Goal: Task Accomplishment & Management: Manage account settings

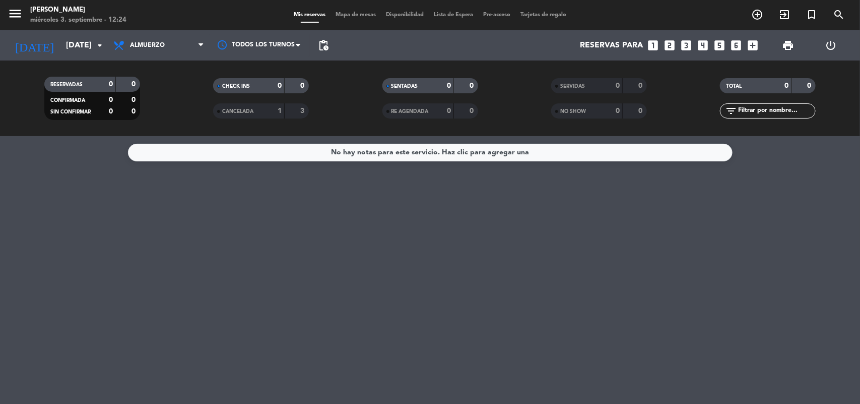
click at [169, 43] on span "Almuerzo" at bounding box center [158, 45] width 101 height 22
click at [180, 101] on div "menu [PERSON_NAME][DATE] 3. septiembre - 12:24 Mis reservas Mapa de mesas Dispo…" at bounding box center [430, 68] width 860 height 136
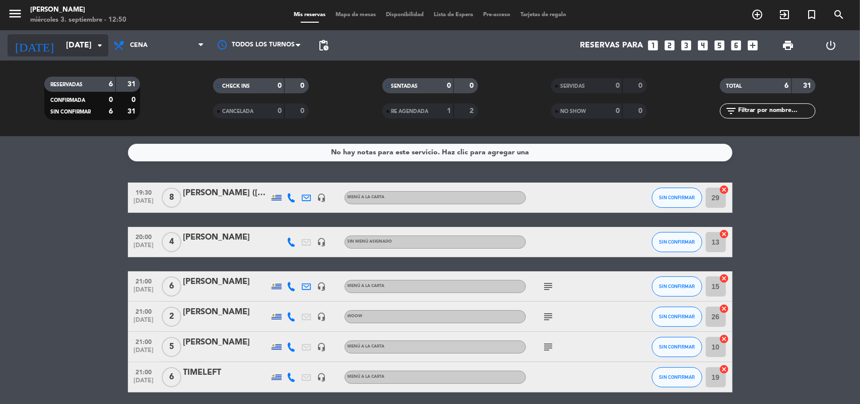
click at [101, 46] on icon "arrow_drop_down" at bounding box center [100, 45] width 12 height 12
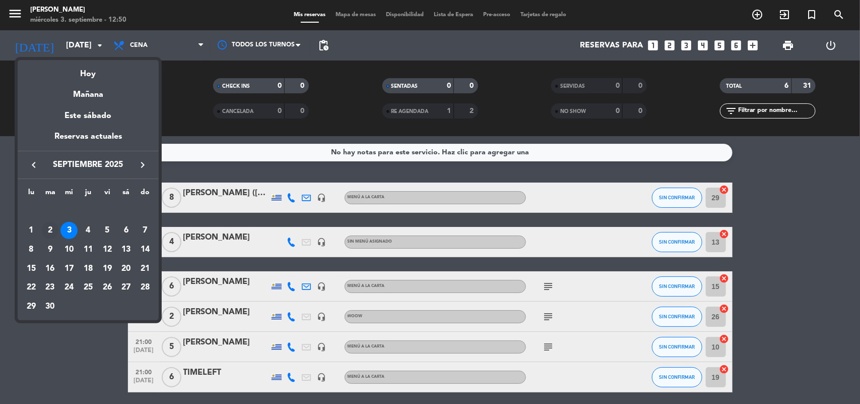
click at [47, 227] on div "2" at bounding box center [50, 230] width 17 height 17
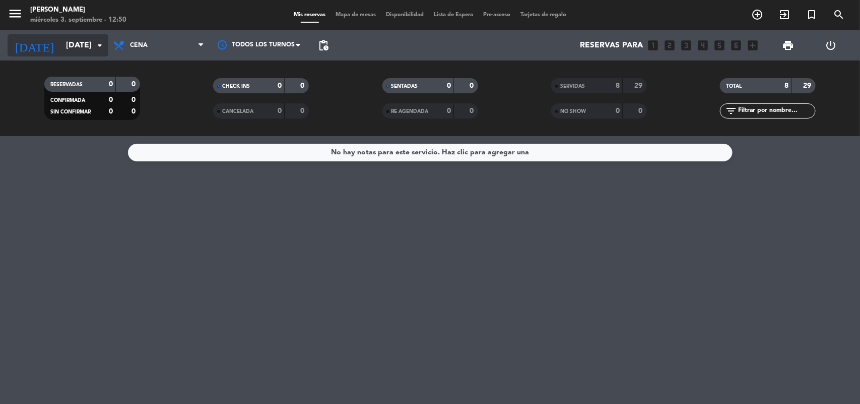
click at [99, 36] on input "[DATE]" at bounding box center [114, 46] width 106 height 20
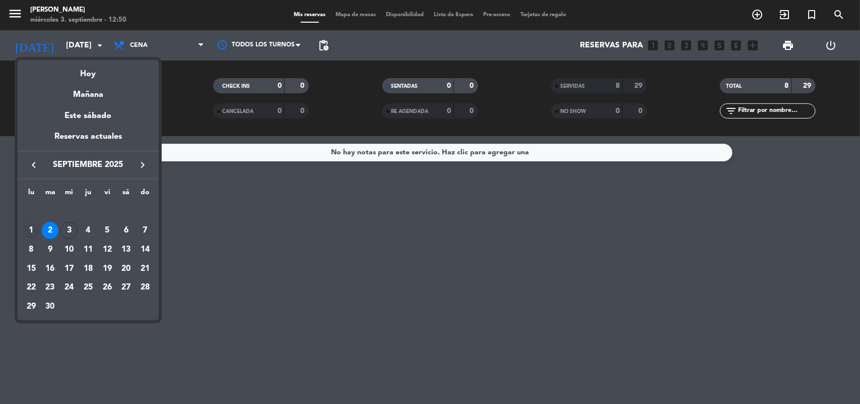
click at [31, 231] on div "1" at bounding box center [31, 230] width 17 height 17
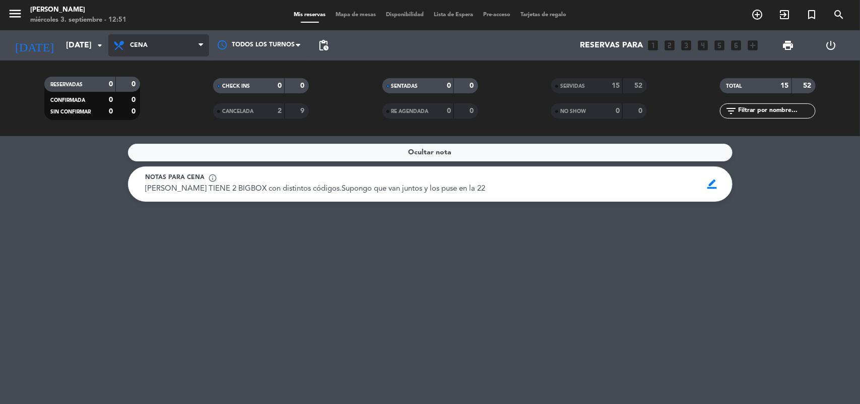
click at [146, 42] on span "Cena" at bounding box center [139, 45] width 18 height 7
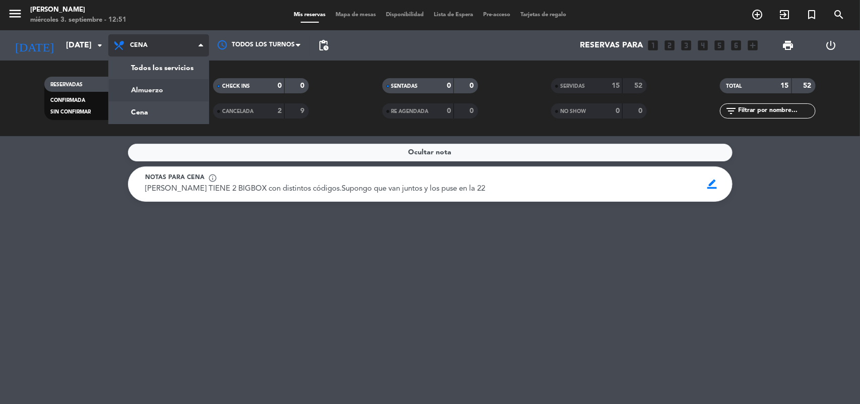
click at [151, 91] on div "menu [PERSON_NAME][DATE] 3. septiembre - 12:51 Mis reservas Mapa de mesas Dispo…" at bounding box center [430, 68] width 860 height 136
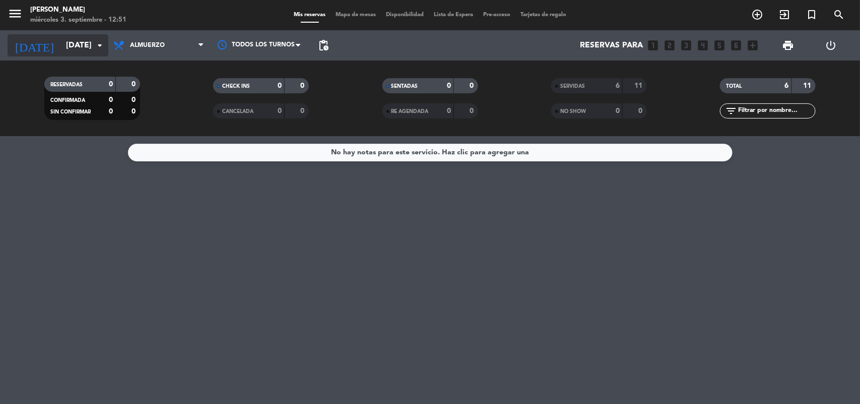
click at [101, 48] on icon "arrow_drop_down" at bounding box center [100, 45] width 12 height 12
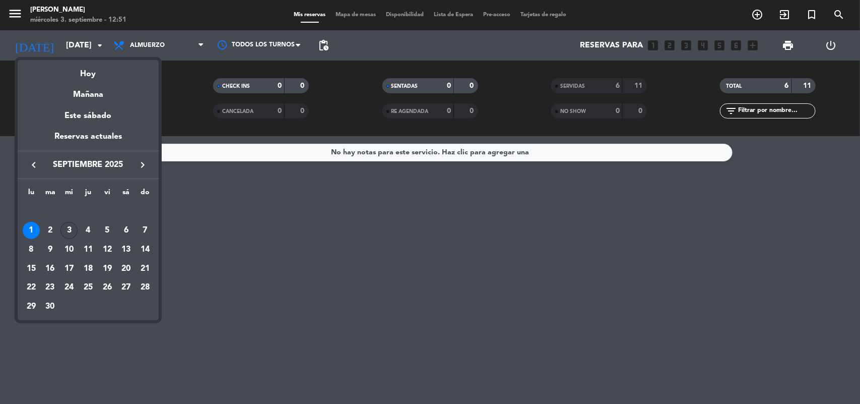
click at [64, 228] on div "3" at bounding box center [68, 230] width 17 height 17
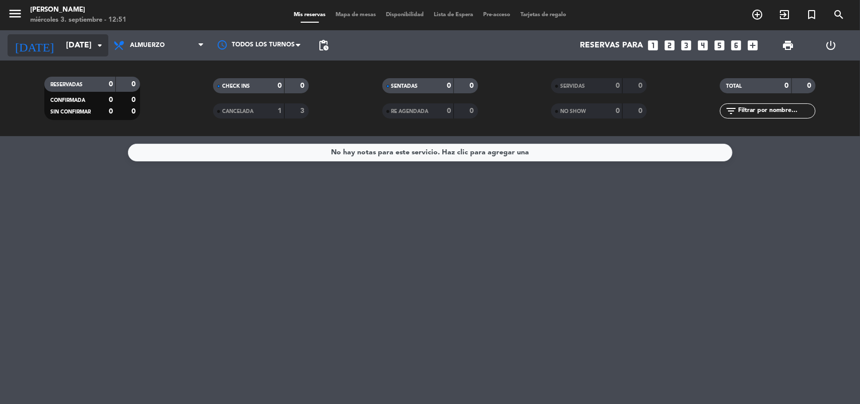
click at [101, 43] on icon "arrow_drop_down" at bounding box center [100, 45] width 12 height 12
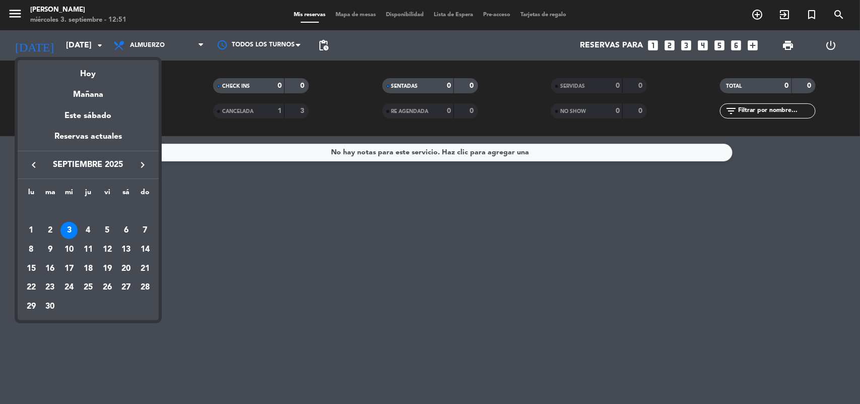
drag, startPoint x: 87, startPoint y: 230, endPoint x: 91, endPoint y: 219, distance: 11.5
click at [91, 223] on div "4" at bounding box center [88, 230] width 17 height 17
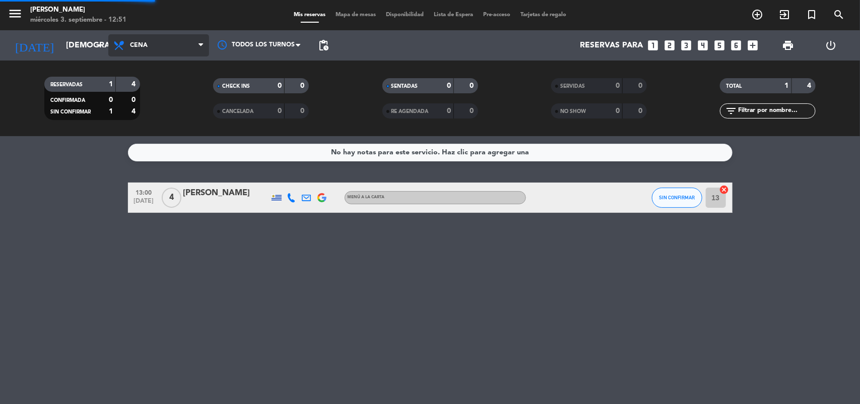
click at [157, 109] on div "menu [PERSON_NAME][DATE] 3. septiembre - 12:51 Mis reservas Mapa de mesas Dispo…" at bounding box center [430, 68] width 860 height 136
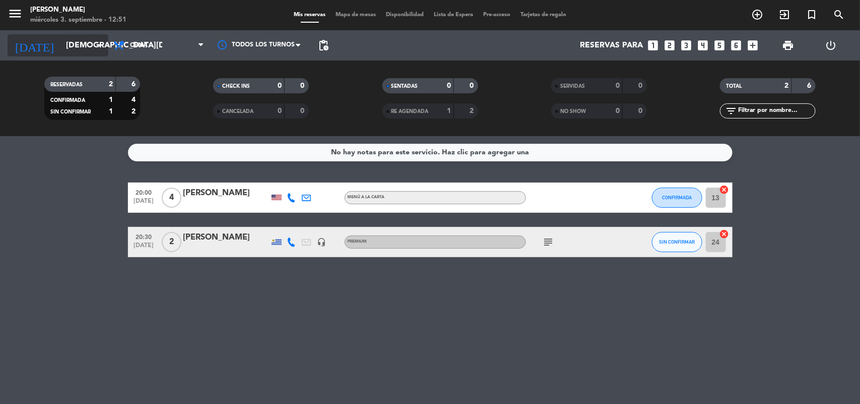
click at [106, 46] on input "[DEMOGRAPHIC_DATA][DATE]" at bounding box center [114, 46] width 106 height 20
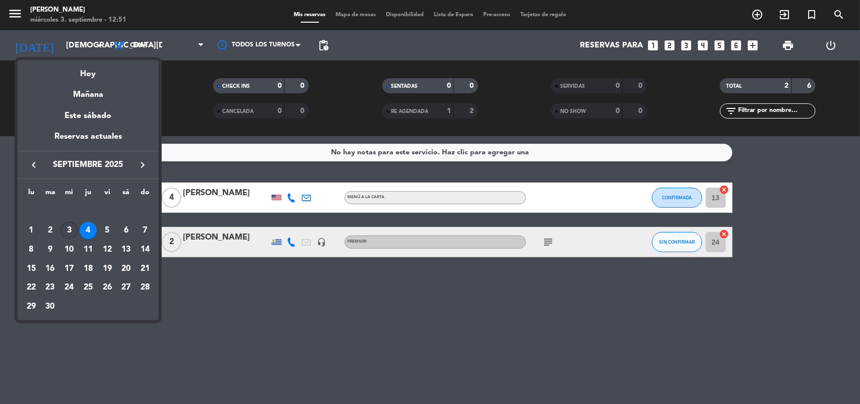
click at [73, 227] on div "3" at bounding box center [68, 230] width 17 height 17
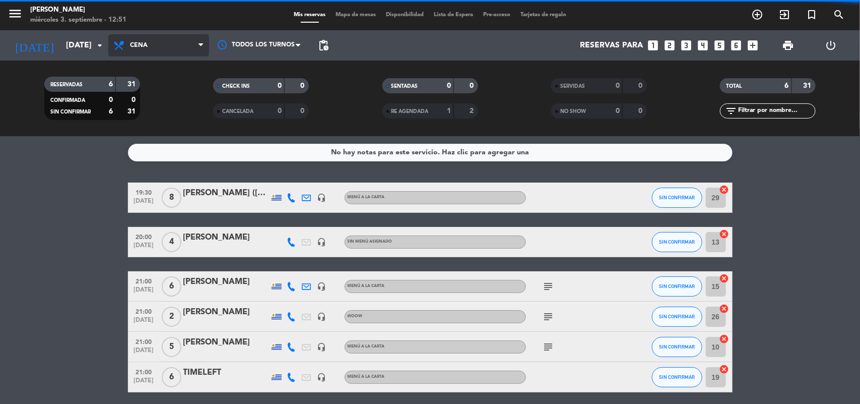
click at [152, 48] on span "Cena" at bounding box center [158, 45] width 101 height 22
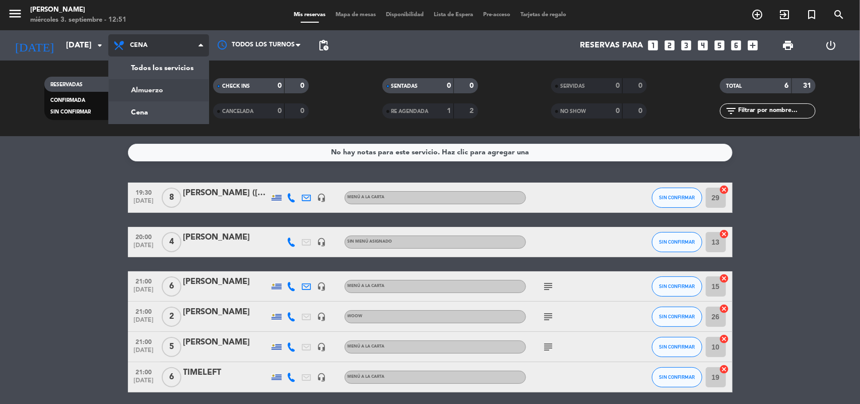
click at [145, 90] on div "menu [PERSON_NAME][DATE] 3. septiembre - 12:51 Mis reservas Mapa de mesas Dispo…" at bounding box center [430, 68] width 860 height 136
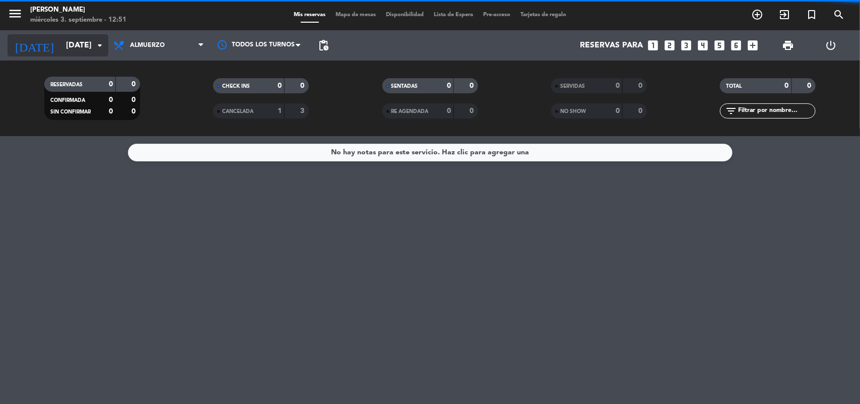
click at [105, 47] on icon "arrow_drop_down" at bounding box center [100, 45] width 12 height 12
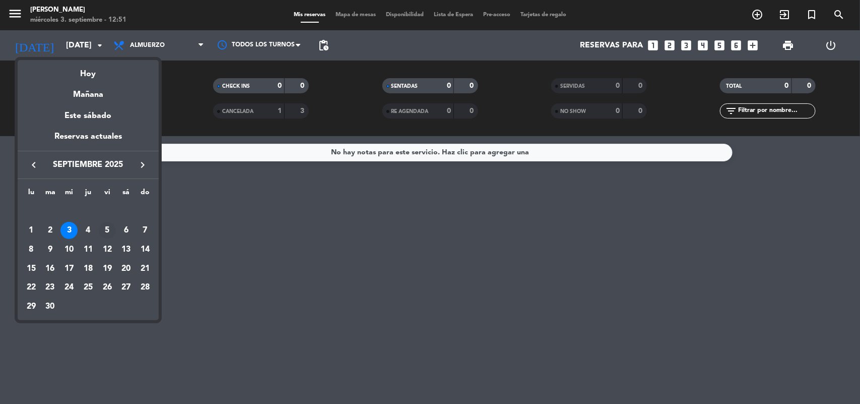
click at [104, 228] on div "5" at bounding box center [107, 230] width 17 height 17
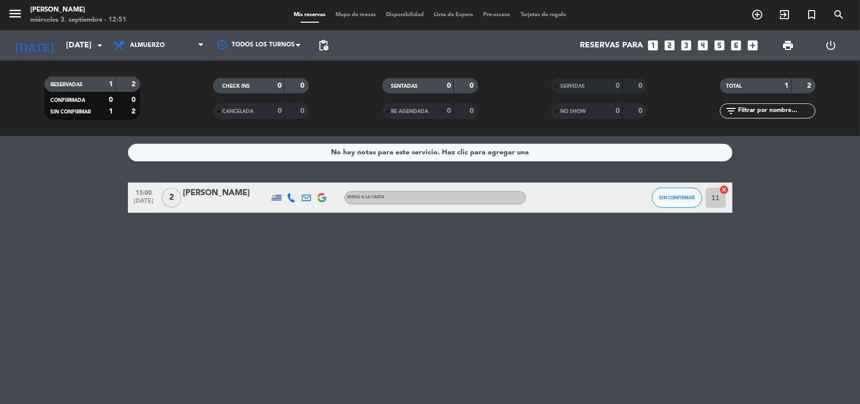
click at [144, 49] on span "Almuerzo" at bounding box center [158, 45] width 101 height 22
click at [146, 107] on div "menu [PERSON_NAME][DATE] 3. septiembre - 12:51 Mis reservas Mapa de mesas Dispo…" at bounding box center [430, 68] width 860 height 136
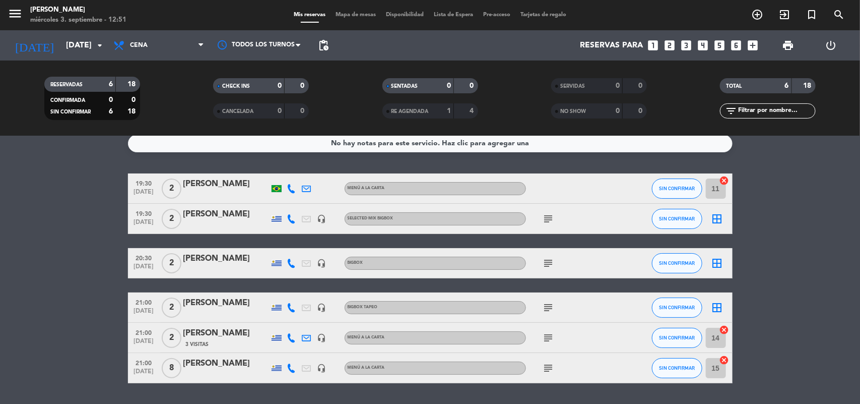
scroll to position [38, 0]
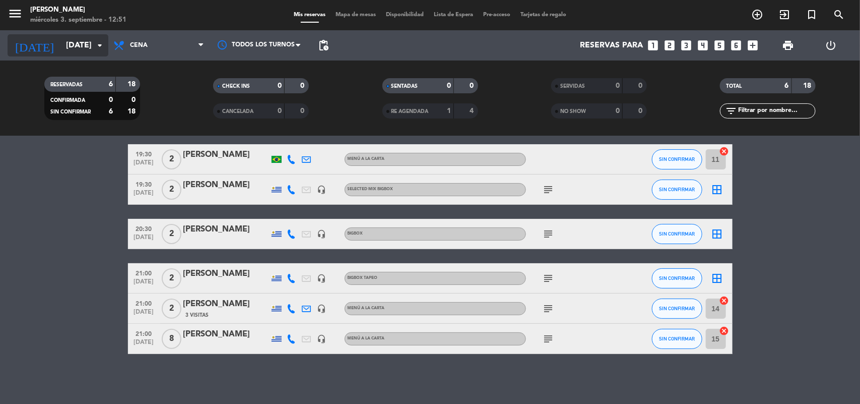
click at [98, 42] on icon "arrow_drop_down" at bounding box center [100, 45] width 12 height 12
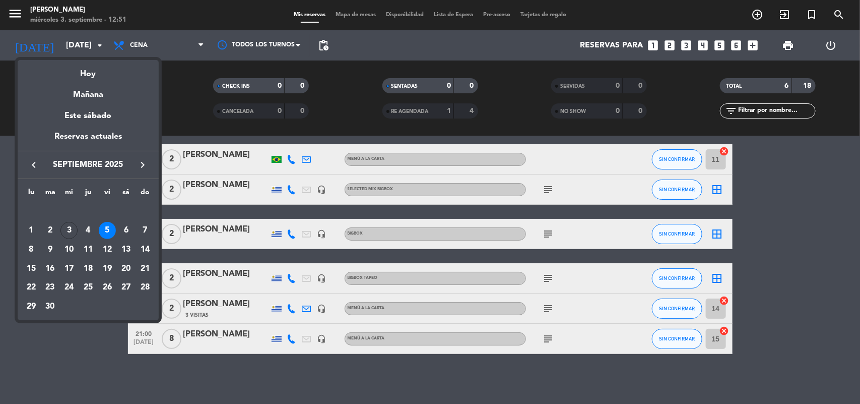
click at [66, 223] on div "3" at bounding box center [68, 230] width 17 height 17
type input "[DATE]"
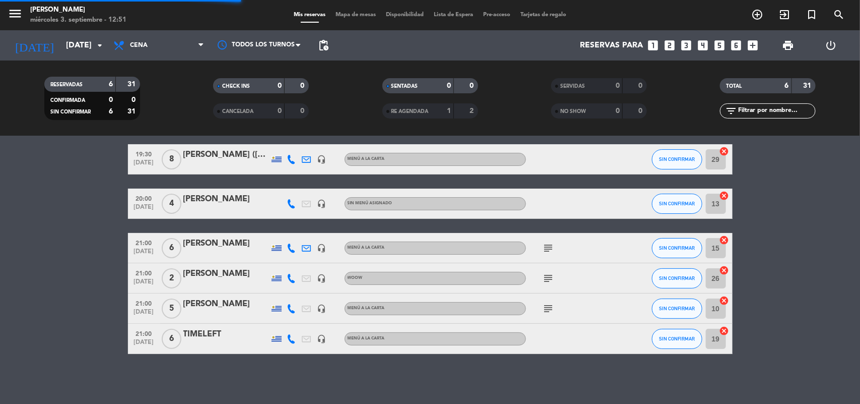
click at [136, 50] on span "Cena" at bounding box center [158, 45] width 101 height 22
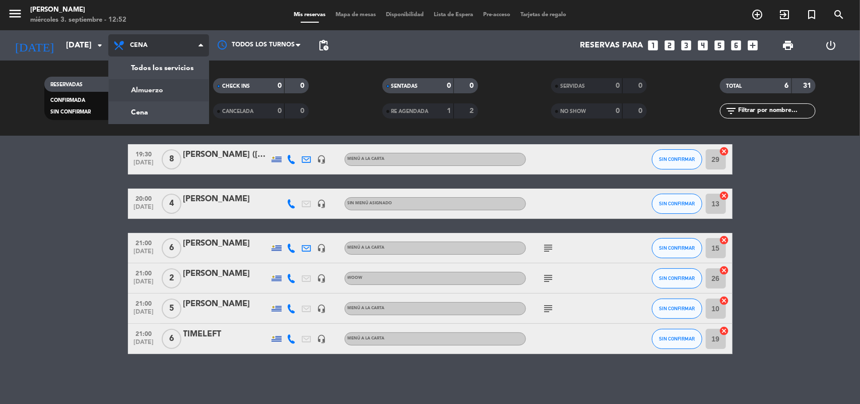
click at [140, 87] on div "menu [PERSON_NAME][DATE] 3. septiembre - 12:52 Mis reservas Mapa de mesas Dispo…" at bounding box center [430, 68] width 860 height 136
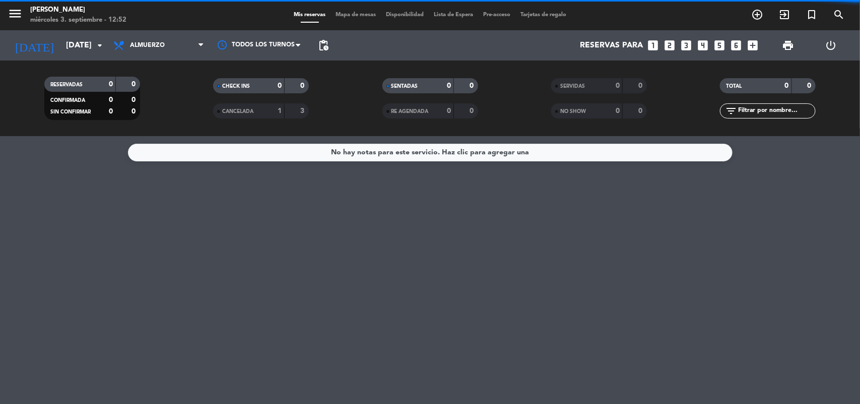
scroll to position [0, 0]
